Goal: Task Accomplishment & Management: Use online tool/utility

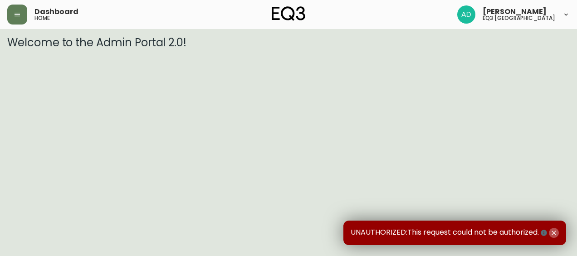
drag, startPoint x: 542, startPoint y: 2, endPoint x: 552, endPoint y: 233, distance: 230.9
click at [551, 233] on icon "button" at bounding box center [553, 232] width 7 height 7
click at [17, 14] on icon "button" at bounding box center [17, 14] width 7 height 7
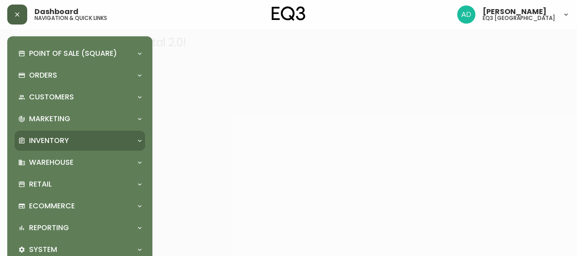
click at [57, 139] on p "Inventory" at bounding box center [49, 141] width 40 height 10
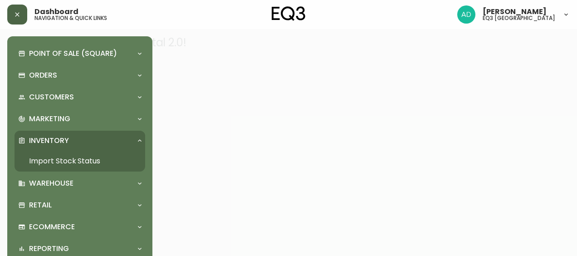
click at [84, 161] on link "Import Stock Status" at bounding box center [80, 160] width 131 height 21
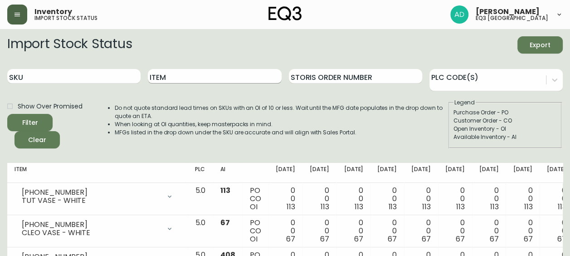
click at [174, 76] on input "Item" at bounding box center [214, 76] width 133 height 15
type input "dawn"
click at [7, 114] on button "Filter" at bounding box center [29, 122] width 45 height 17
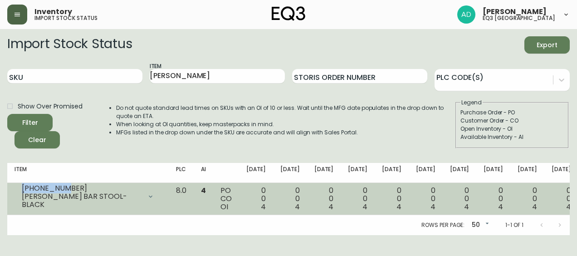
drag, startPoint x: 58, startPoint y: 193, endPoint x: 19, endPoint y: 189, distance: 38.8
click at [19, 189] on div "3020-274-4 DAWN BAR STOOL- BLACK" at bounding box center [88, 196] width 147 height 20
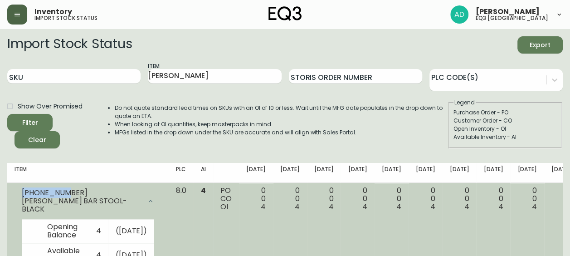
drag, startPoint x: 19, startPoint y: 189, endPoint x: 32, endPoint y: 193, distance: 13.5
copy div "3020-274-4"
